Goal: Transaction & Acquisition: Book appointment/travel/reservation

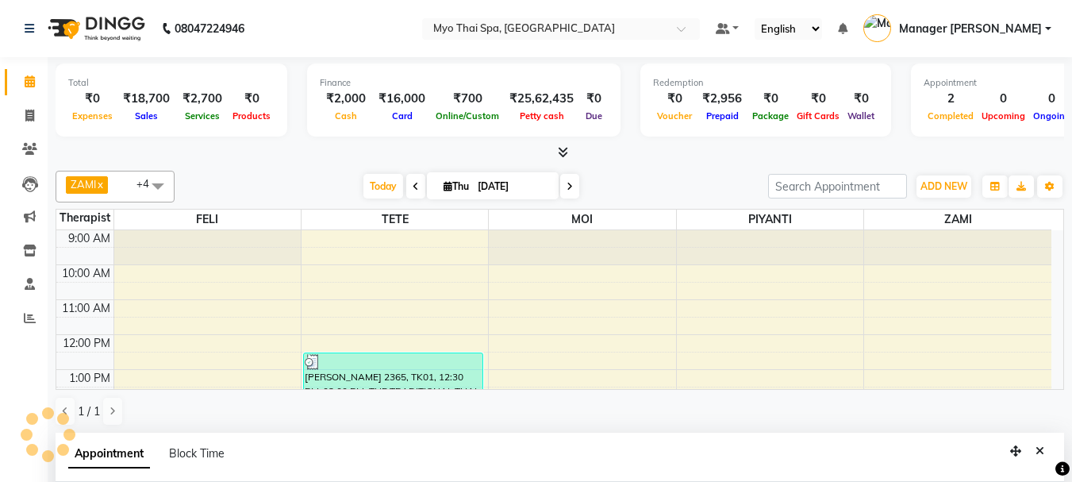
select select "31939"
select select "1080"
select select "tentative"
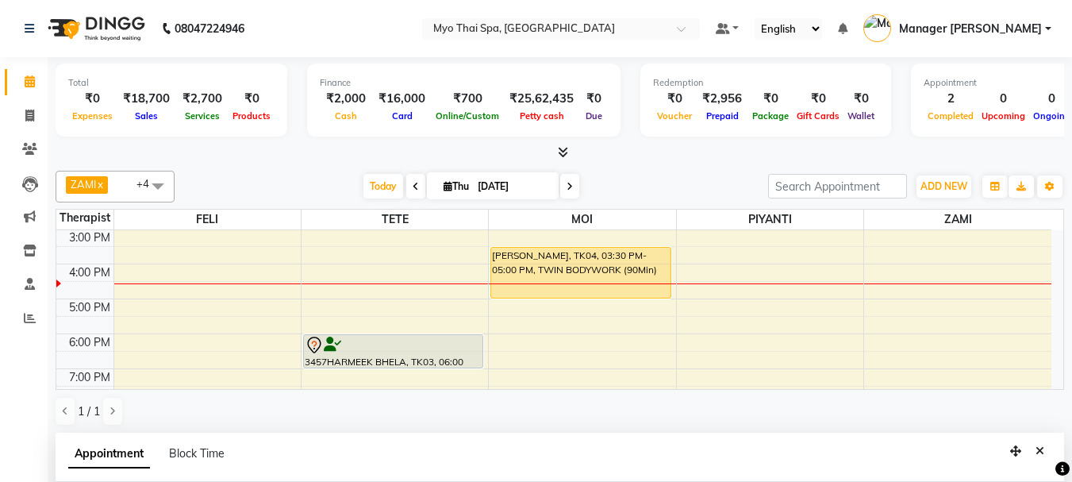
click at [567, 192] on span at bounding box center [569, 186] width 19 height 25
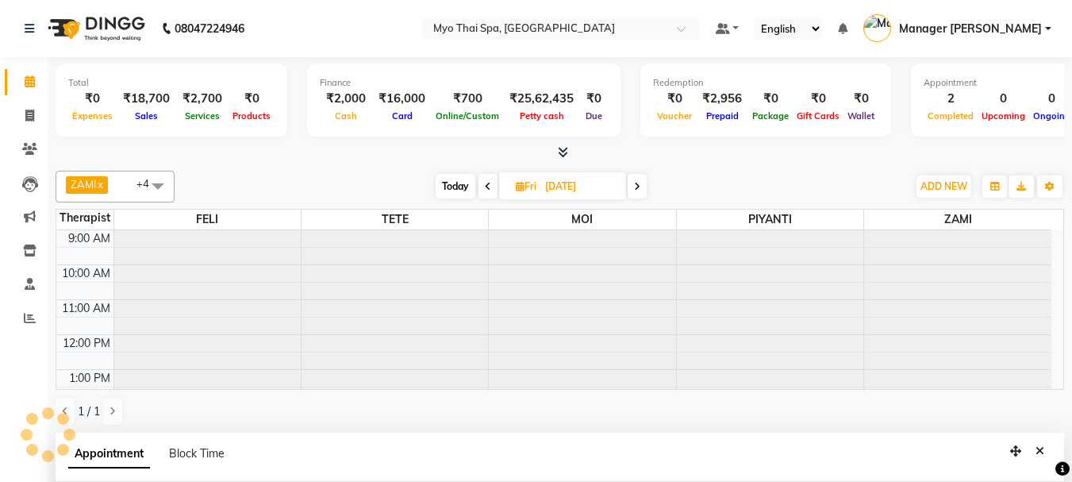
scroll to position [245, 0]
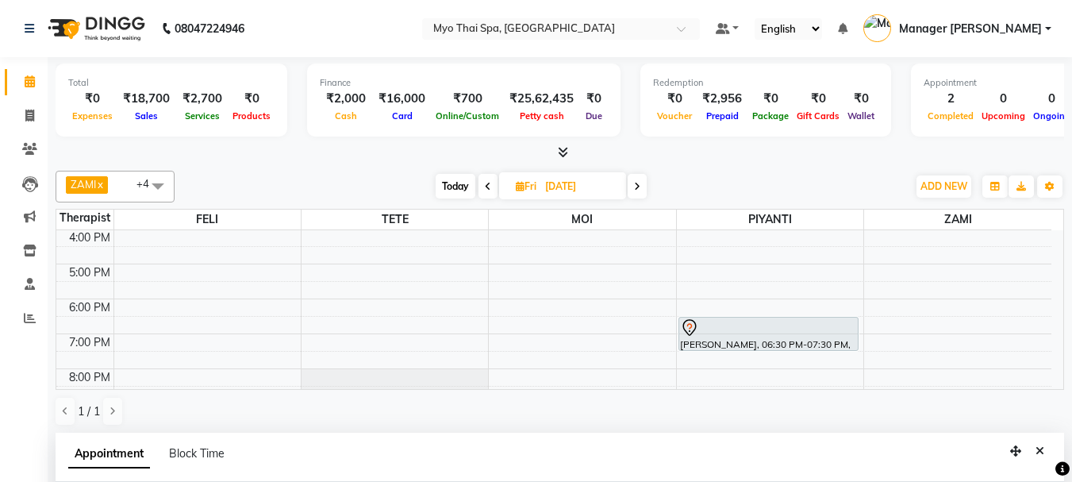
click at [642, 184] on span at bounding box center [637, 186] width 19 height 25
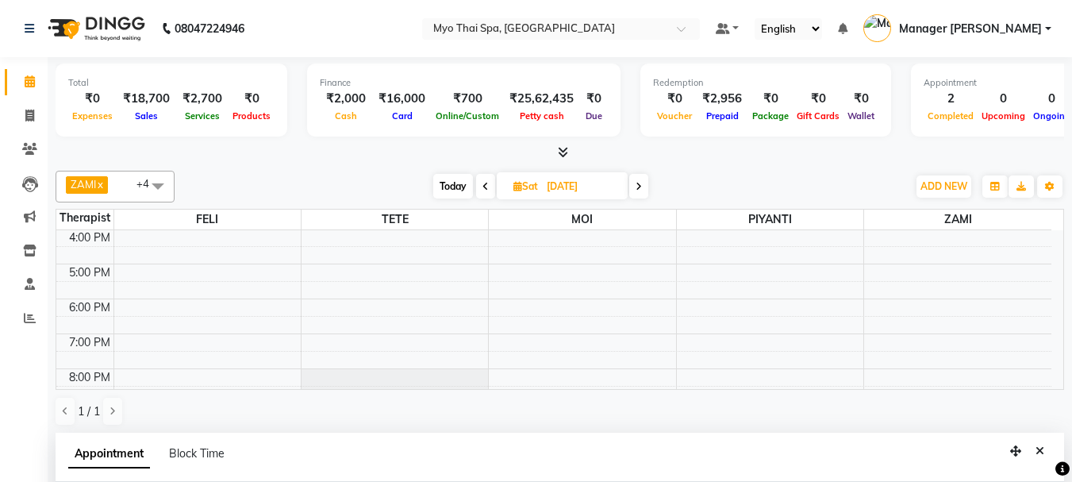
click at [486, 186] on icon at bounding box center [485, 187] width 6 height 10
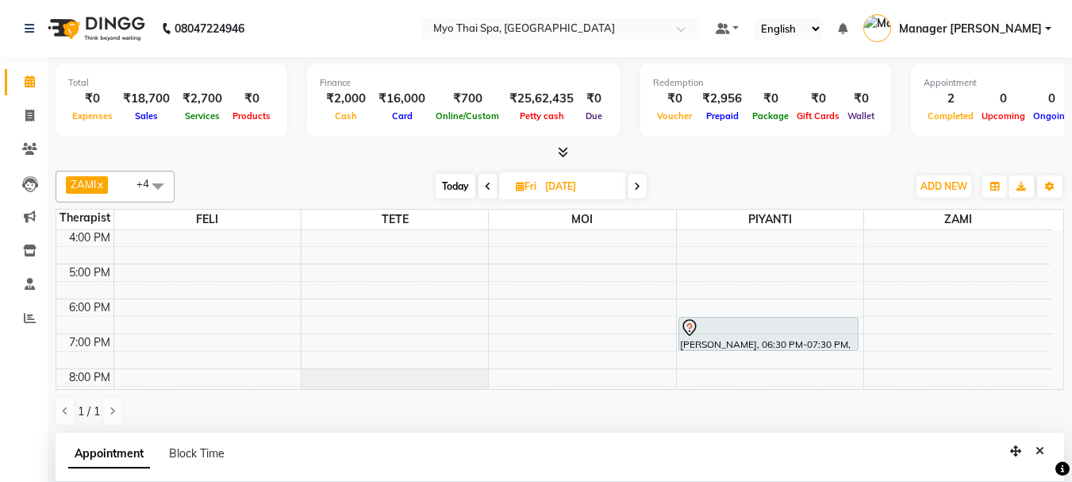
click at [640, 184] on icon at bounding box center [637, 187] width 6 height 10
type input "[DATE]"
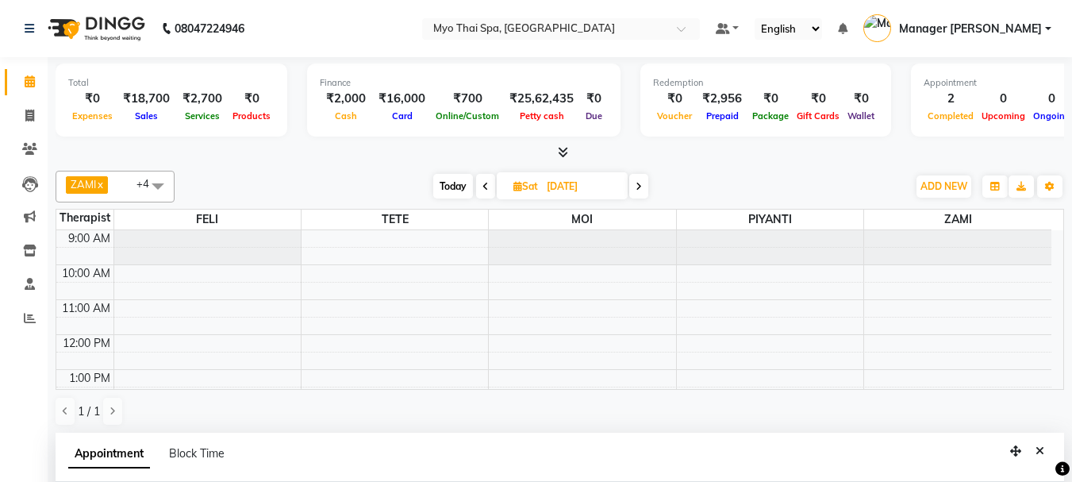
scroll to position [159, 0]
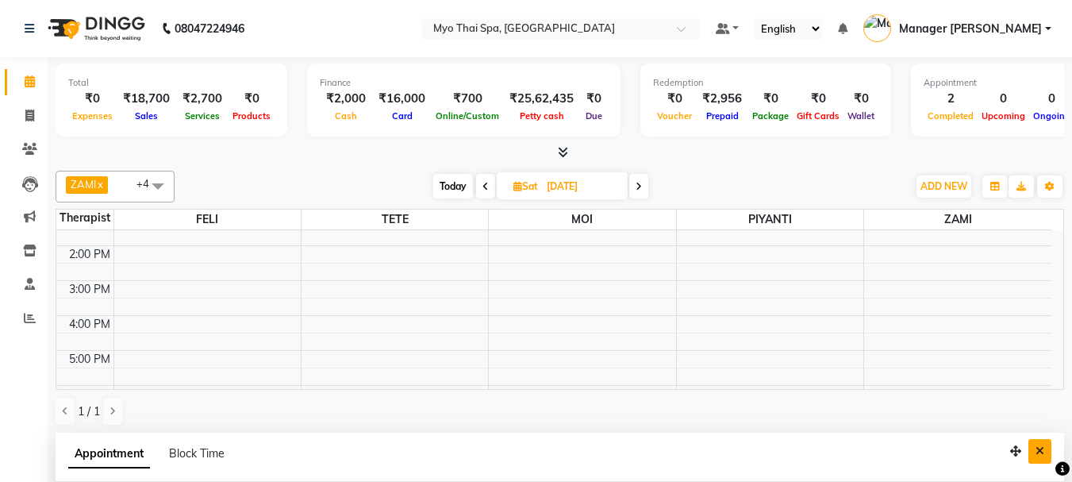
click at [1040, 448] on icon "Close" at bounding box center [1040, 450] width 9 height 11
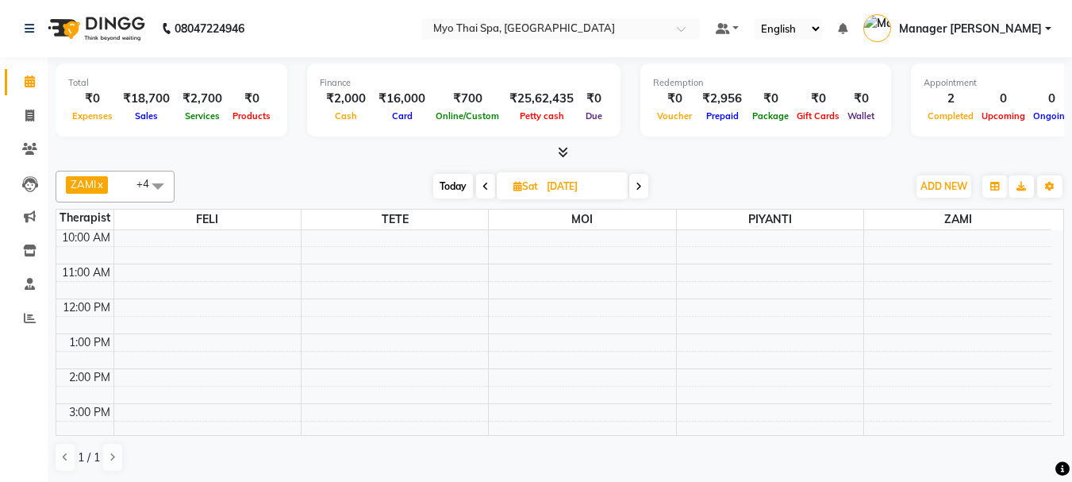
scroll to position [0, 0]
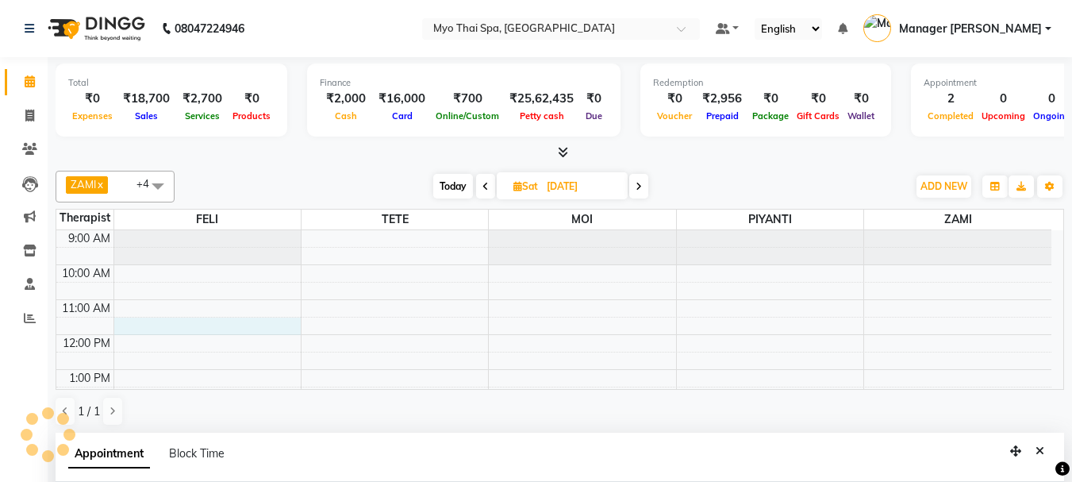
select select "42923"
select select "690"
select select "tentative"
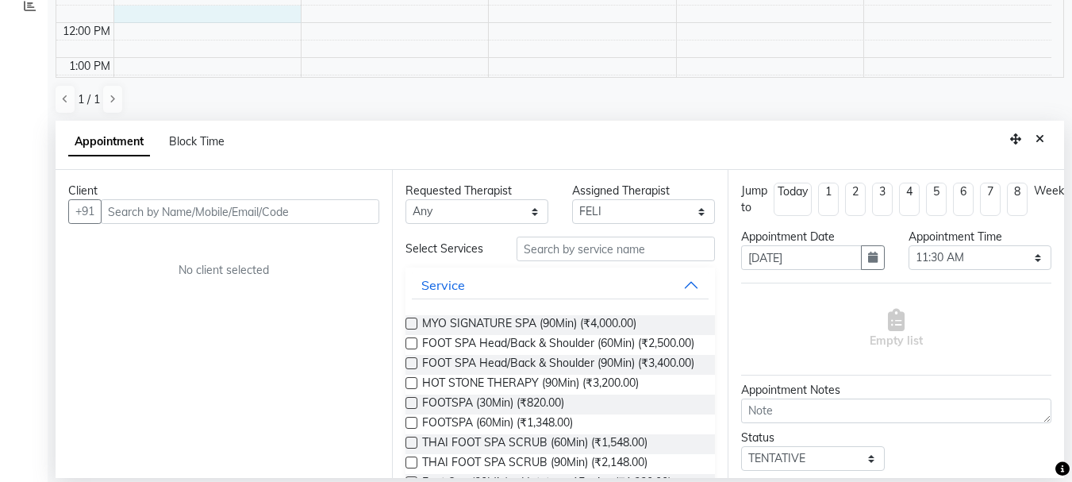
click at [207, 209] on input "text" at bounding box center [240, 211] width 279 height 25
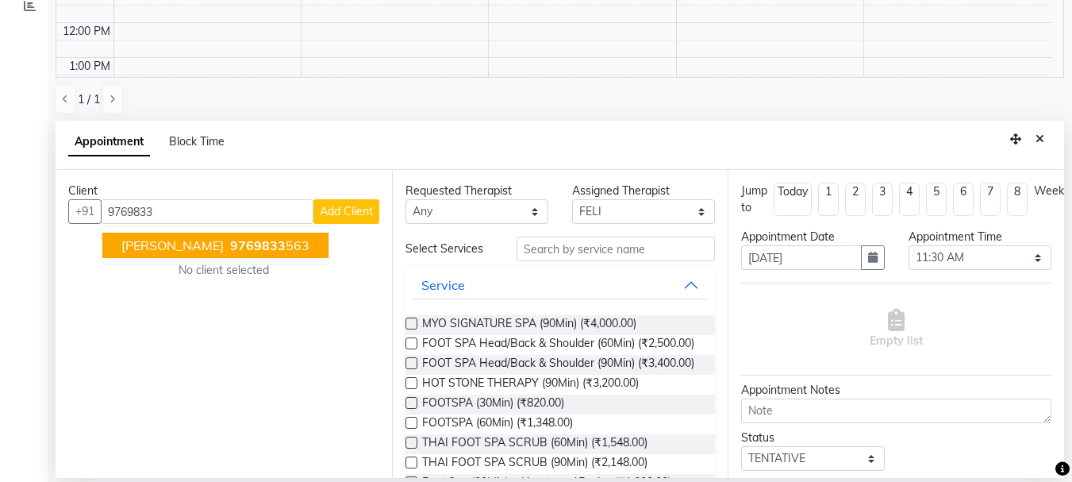
click at [187, 236] on button "[PERSON_NAME] 9769833 563" at bounding box center [215, 245] width 226 height 25
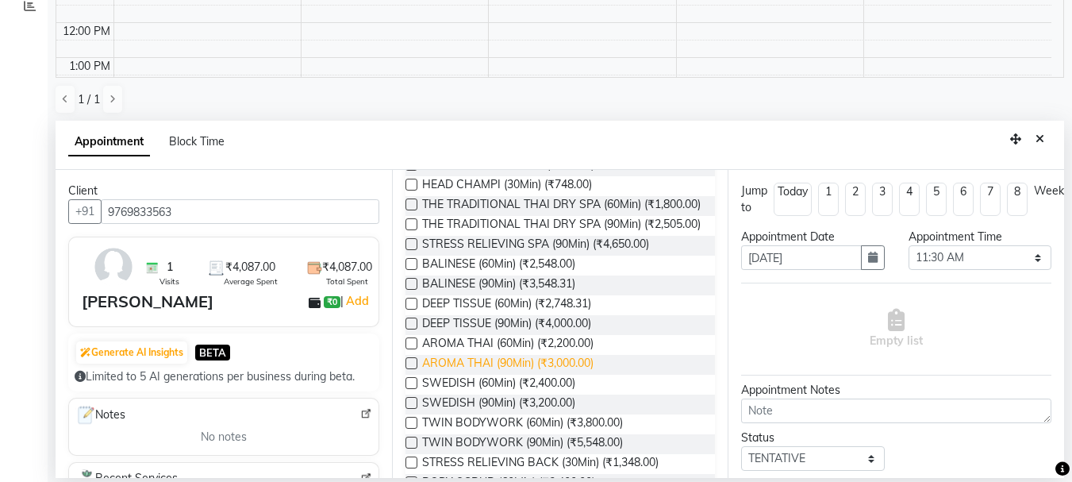
scroll to position [397, 0]
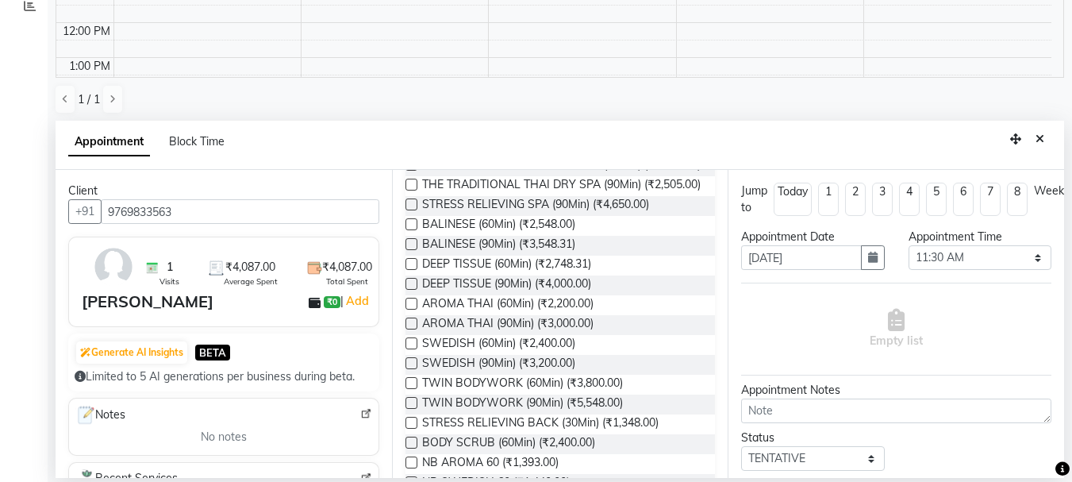
type input "9769833563"
click at [408, 230] on label at bounding box center [412, 224] width 12 height 12
click at [408, 231] on input "checkbox" at bounding box center [411, 226] width 10 height 10
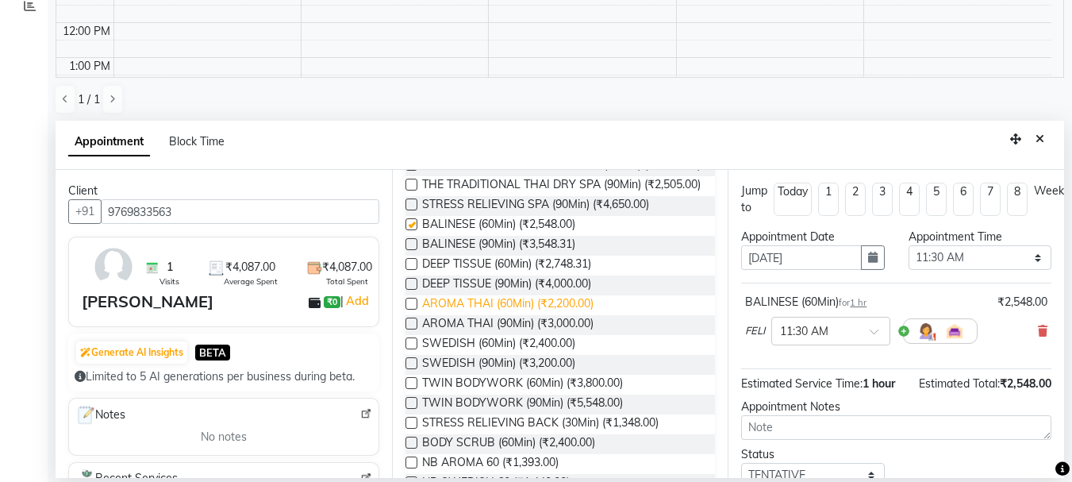
checkbox input "false"
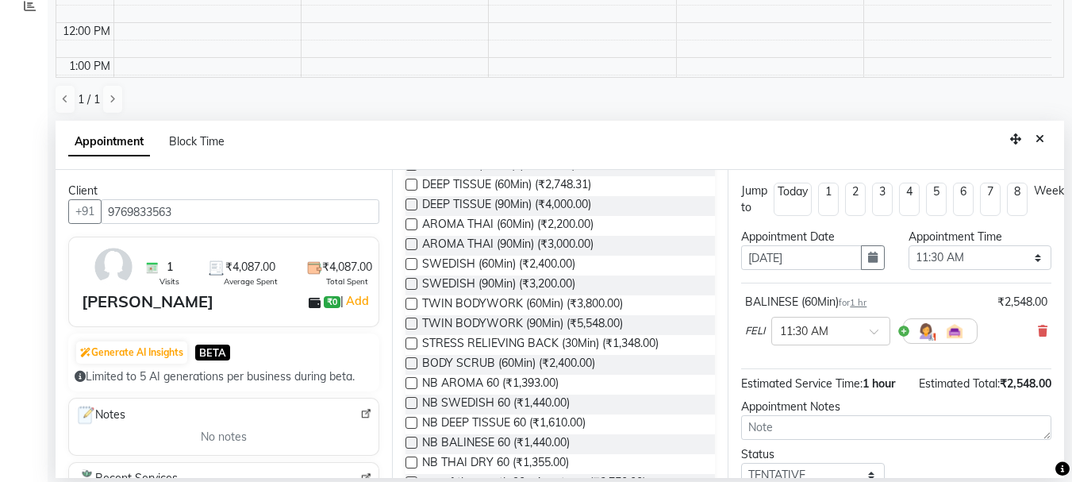
click at [406, 270] on label at bounding box center [412, 264] width 12 height 12
click at [406, 271] on input "checkbox" at bounding box center [411, 265] width 10 height 10
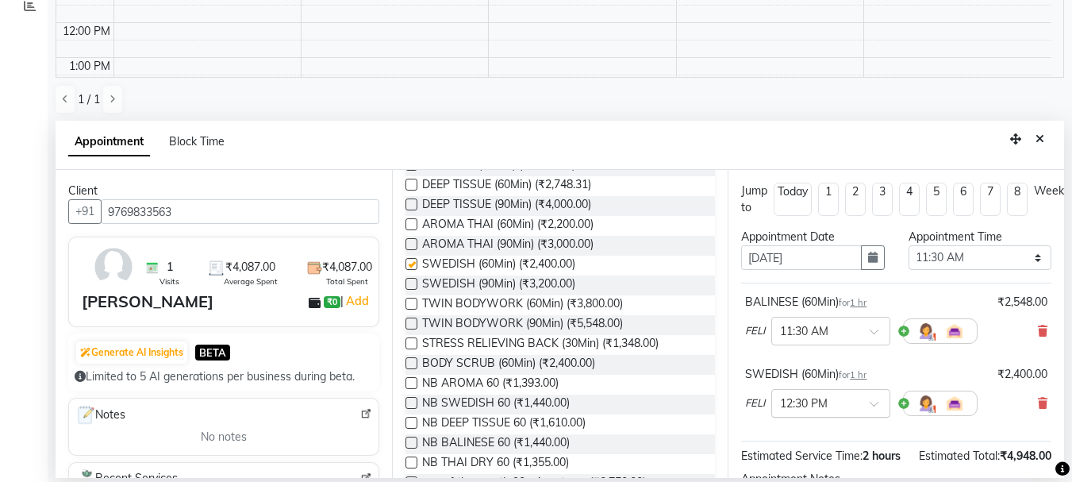
checkbox input "false"
click at [879, 398] on div at bounding box center [830, 402] width 117 height 17
click at [832, 433] on div "11:30 AM" at bounding box center [830, 431] width 117 height 29
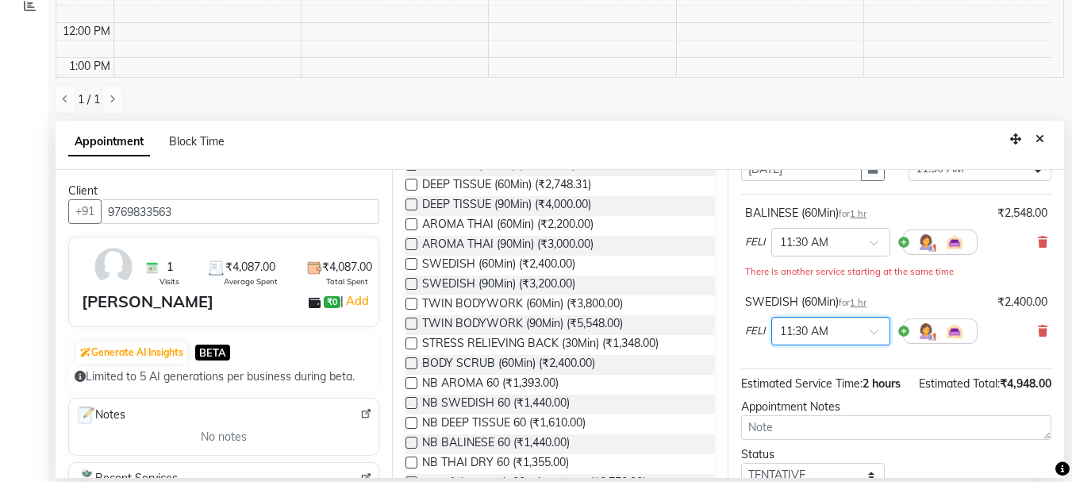
scroll to position [227, 0]
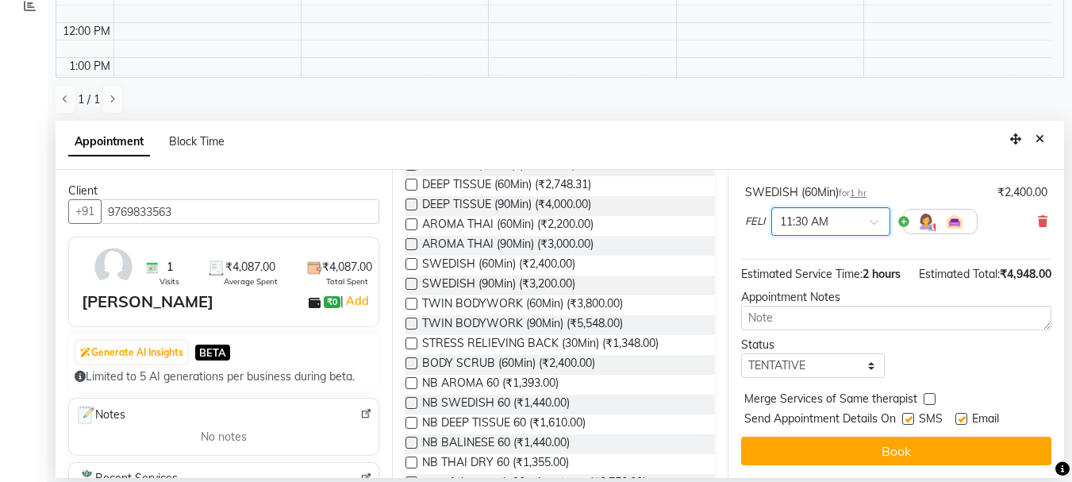
click at [868, 437] on button "Book" at bounding box center [896, 450] width 310 height 29
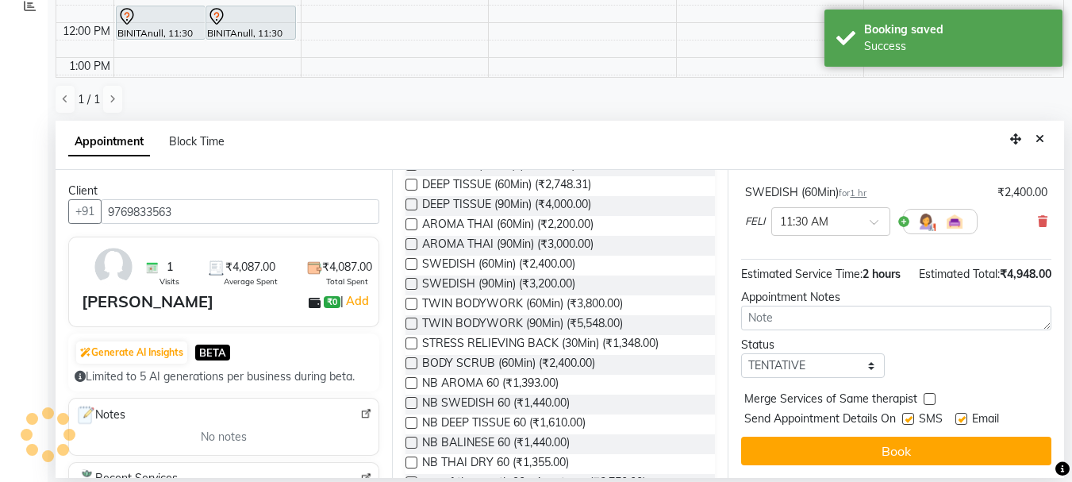
scroll to position [244, 0]
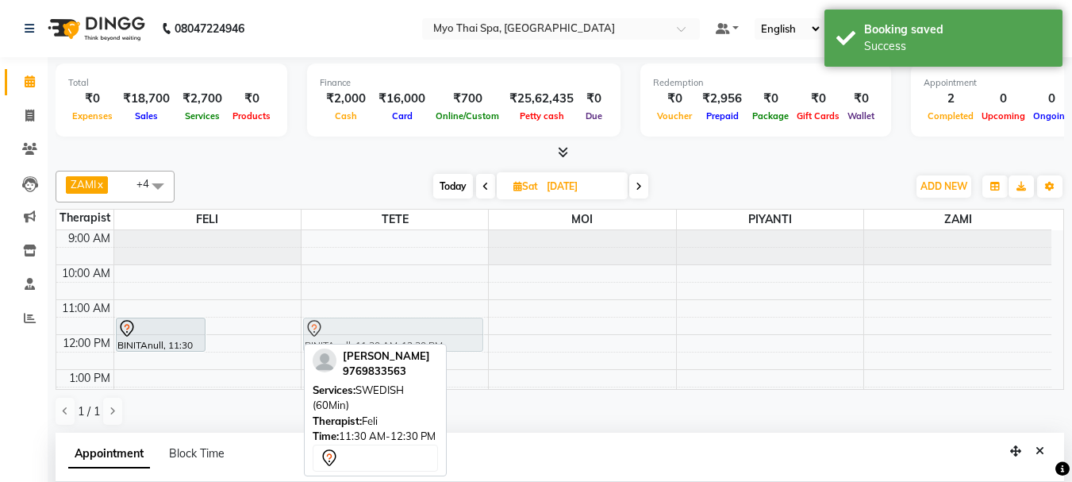
drag, startPoint x: 259, startPoint y: 324, endPoint x: 321, endPoint y: 329, distance: 62.1
click at [364, 329] on tr "BINITAnull, 11:30 AM-12:30 PM, BALINESE (60Min) BINITAnull, 11:30 AM-12:30 PM, …" at bounding box center [553, 474] width 995 height 488
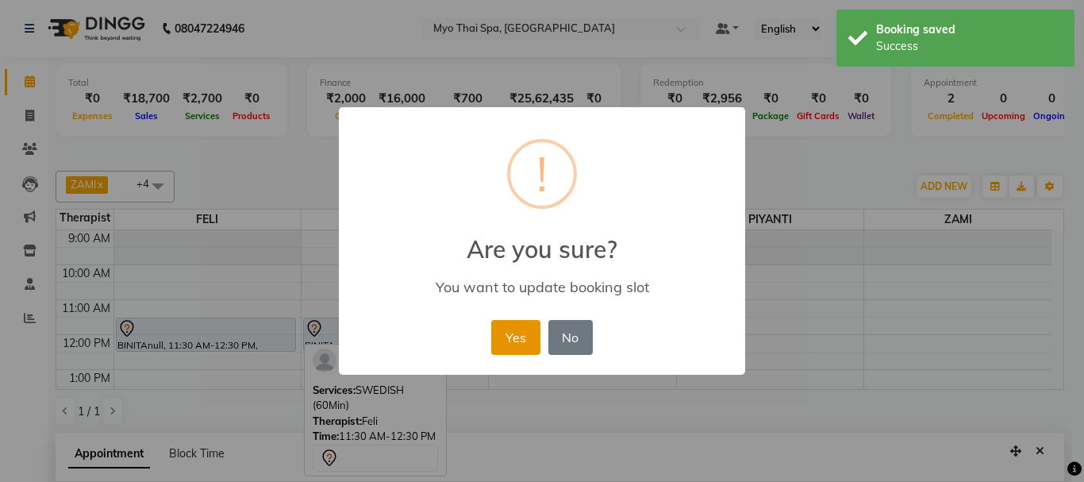
click at [525, 338] on button "Yes" at bounding box center [515, 337] width 48 height 35
